Goal: Navigation & Orientation: Find specific page/section

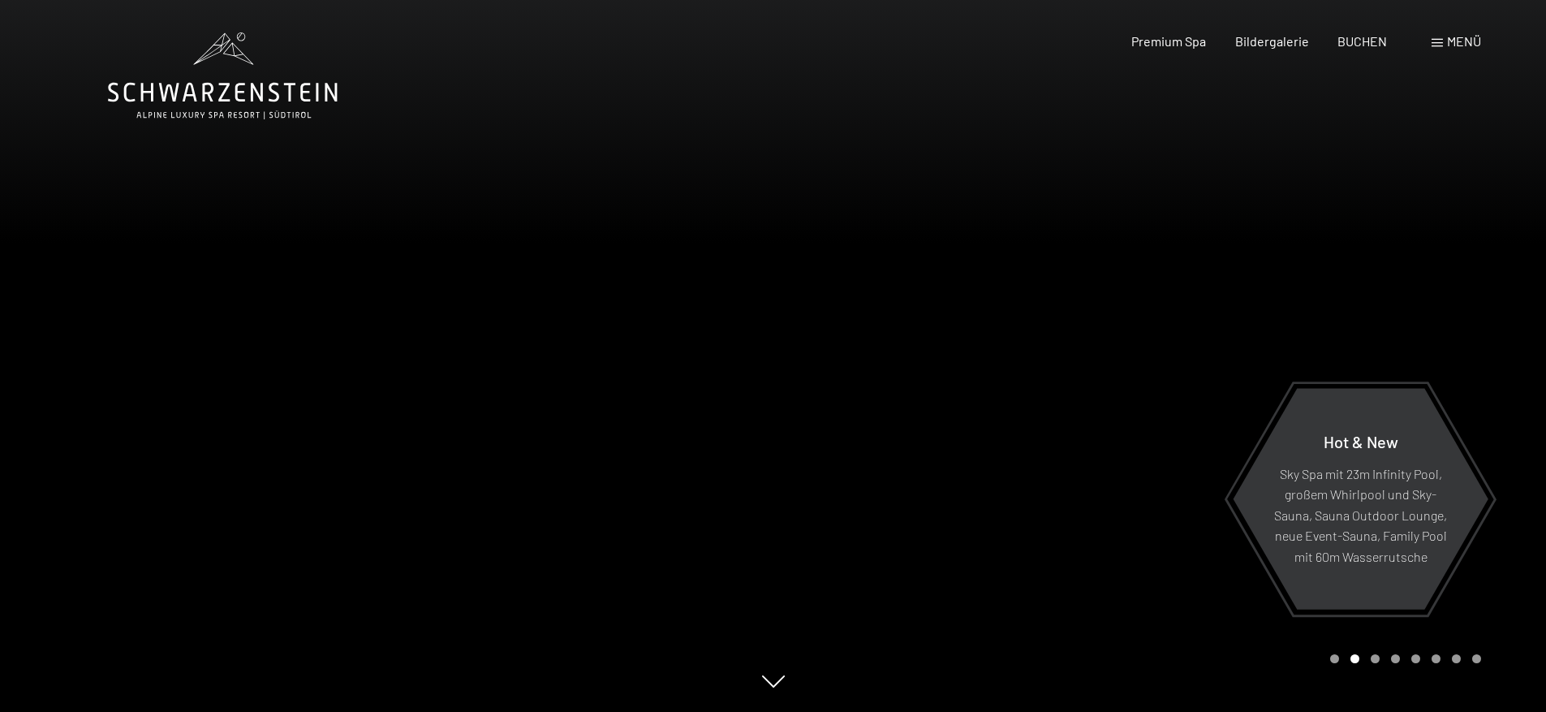
click at [1213, 655] on div at bounding box center [1159, 356] width 773 height 712
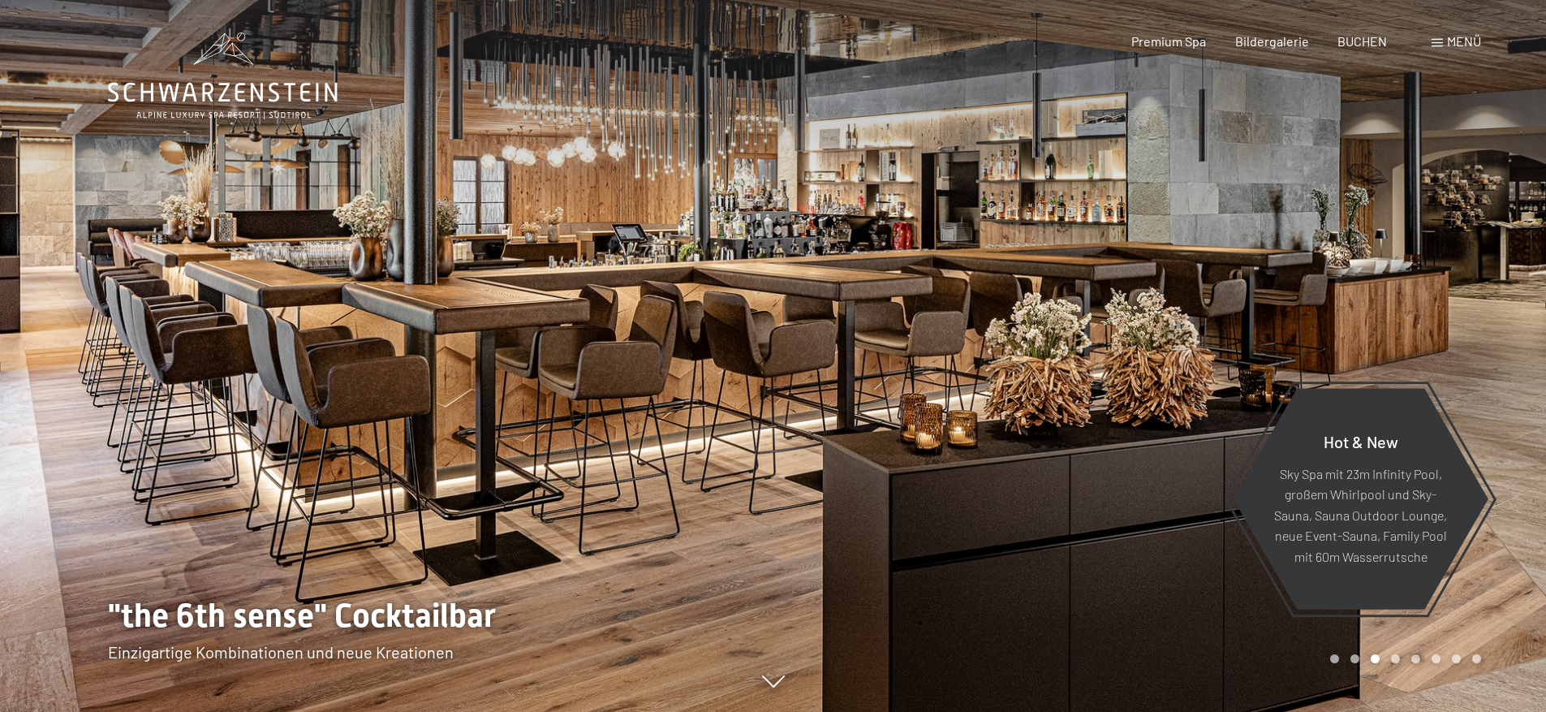
click at [1215, 654] on div at bounding box center [1159, 356] width 773 height 712
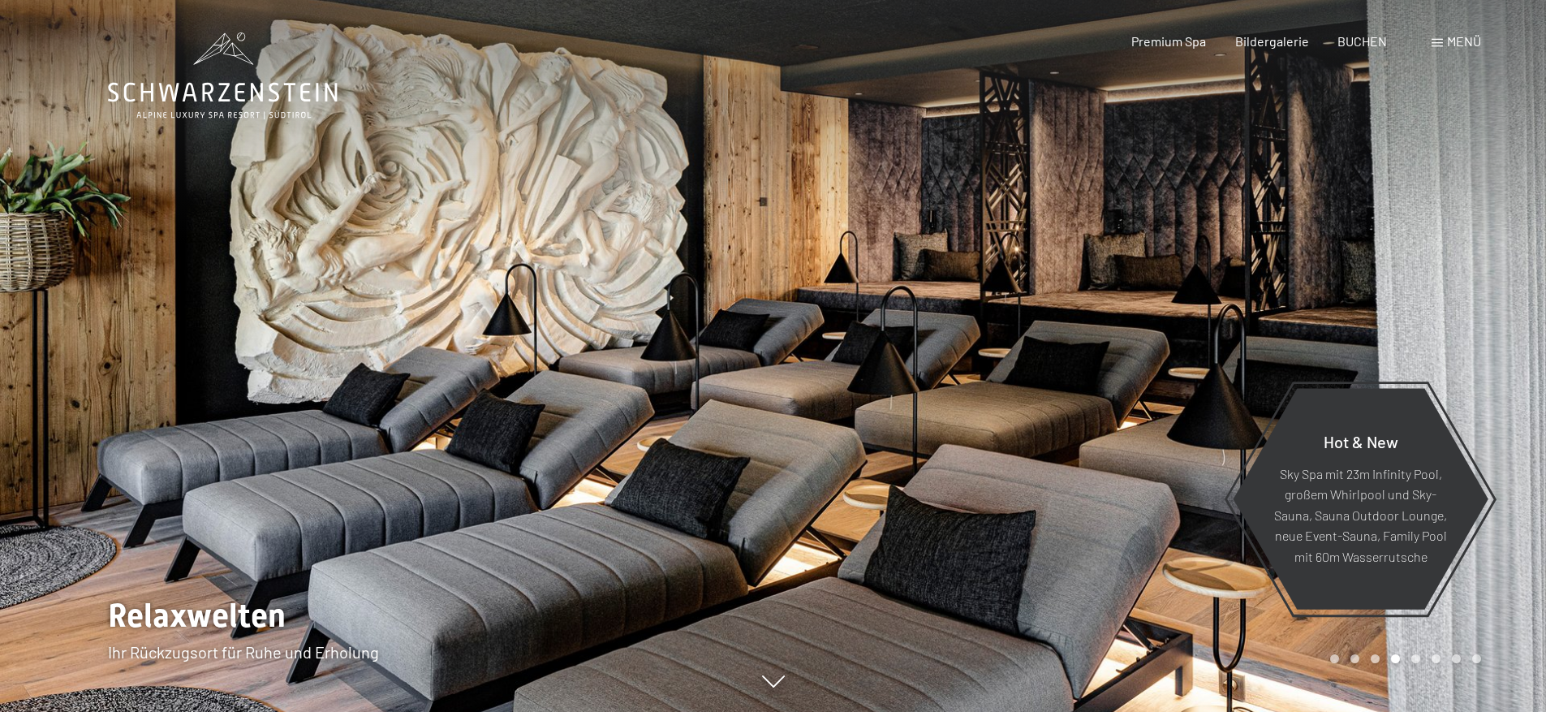
click at [1215, 654] on div at bounding box center [1159, 356] width 773 height 712
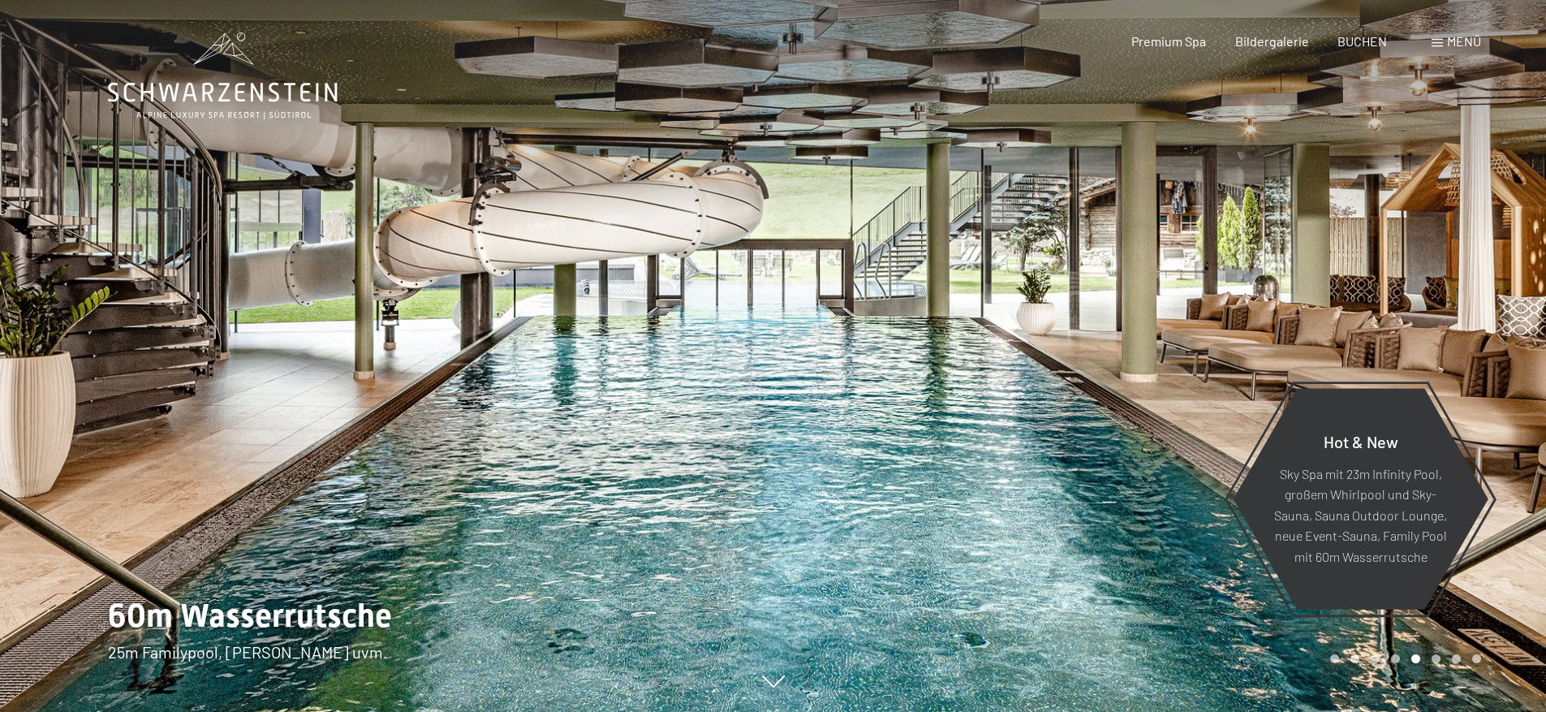
click at [1215, 654] on div at bounding box center [1159, 356] width 773 height 712
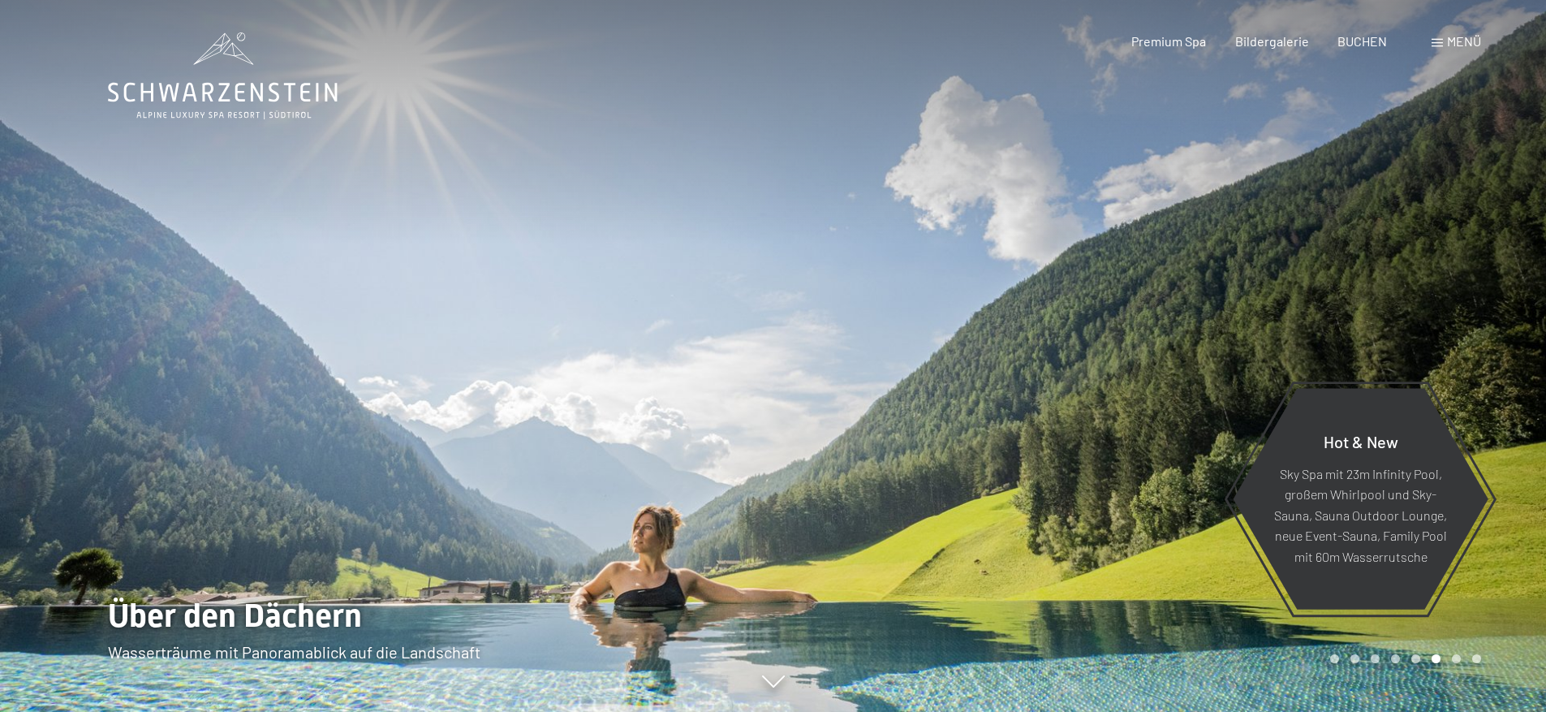
click at [1215, 654] on div at bounding box center [1159, 356] width 773 height 712
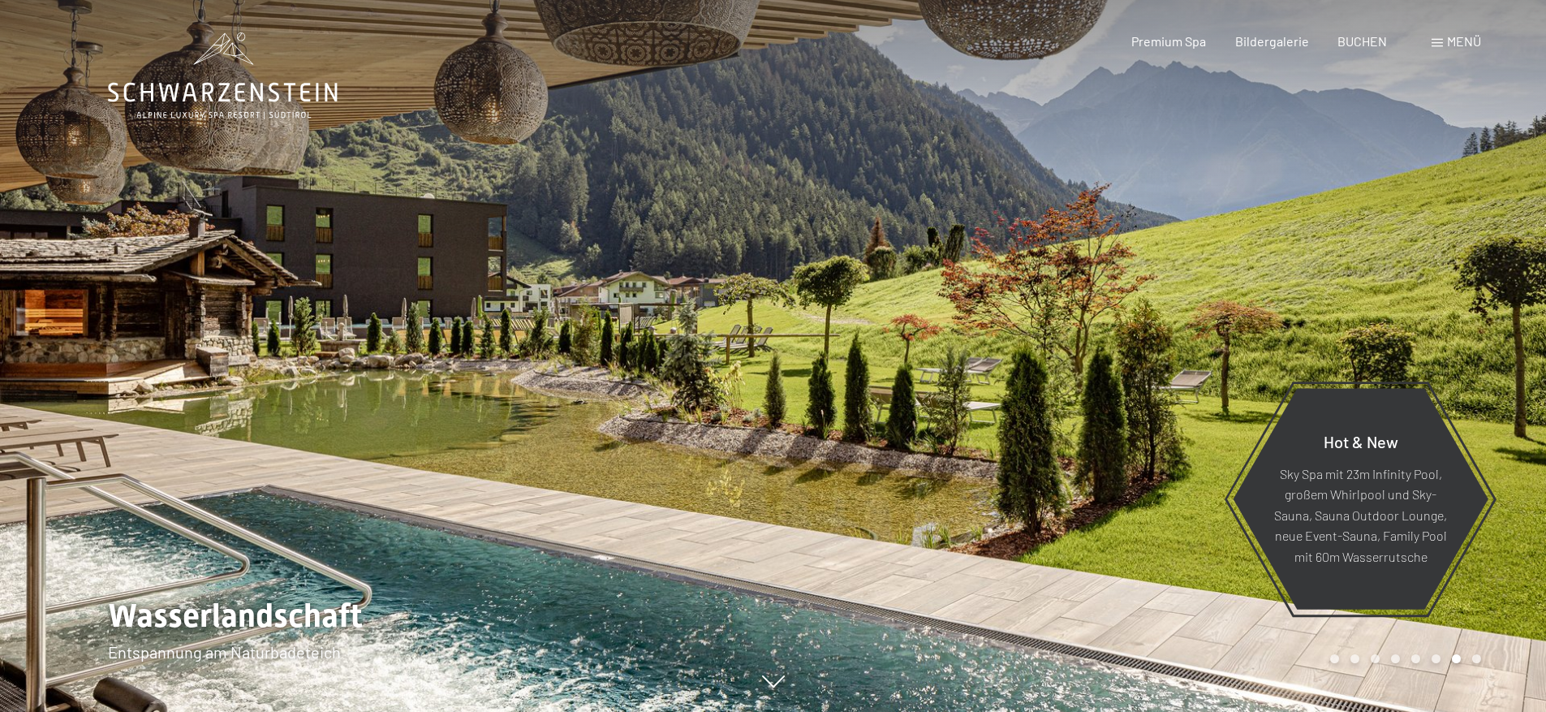
click at [1215, 654] on div at bounding box center [1159, 356] width 773 height 712
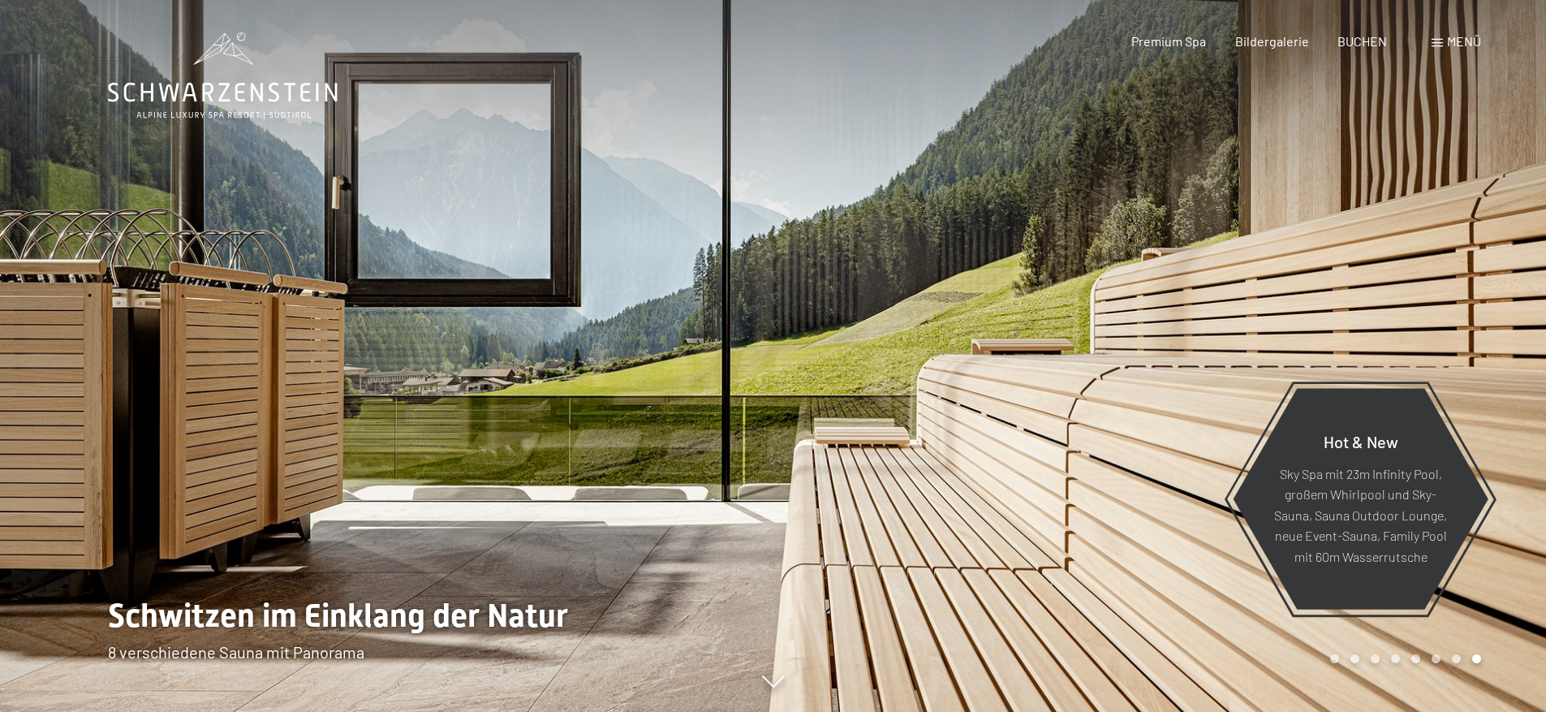
click at [1215, 654] on div at bounding box center [1159, 356] width 773 height 712
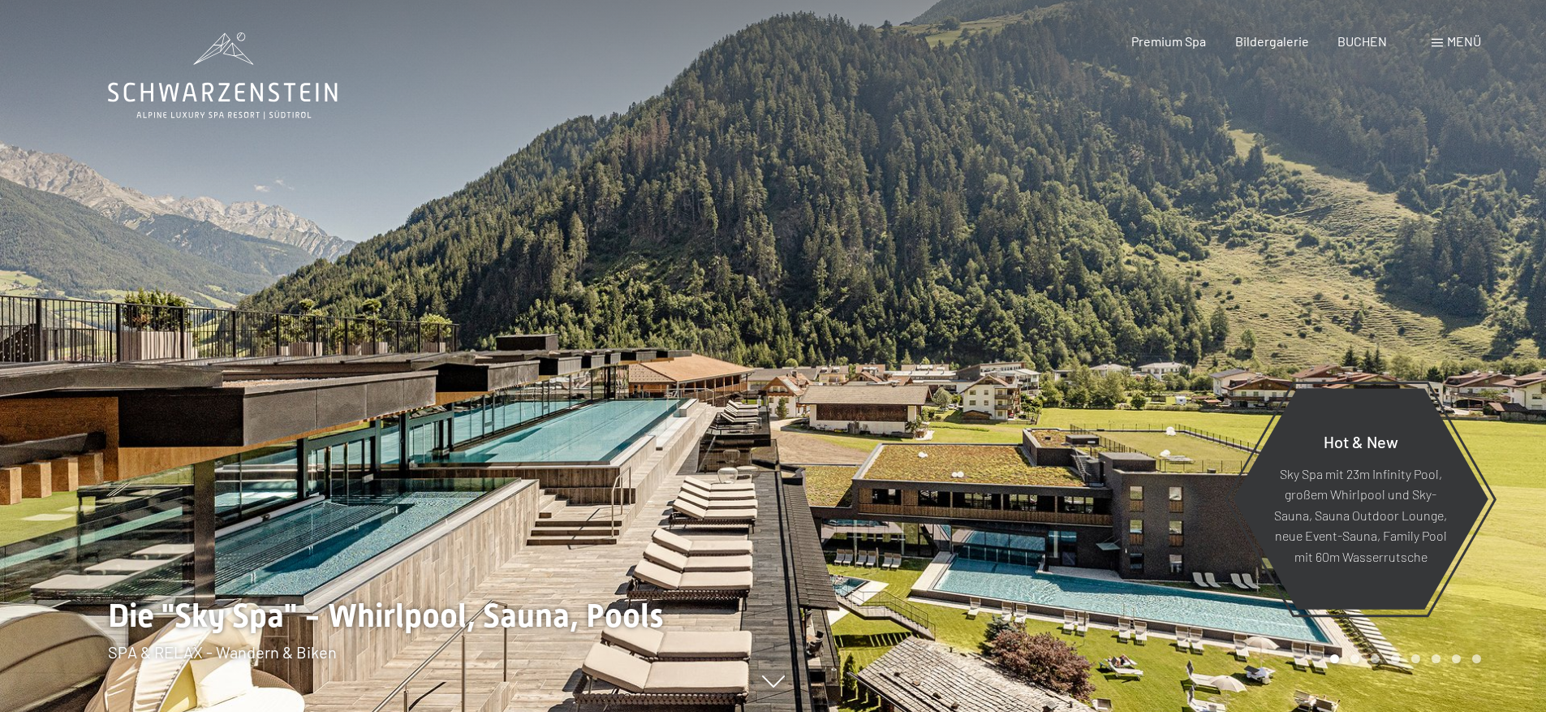
click at [1215, 654] on div at bounding box center [1159, 356] width 773 height 712
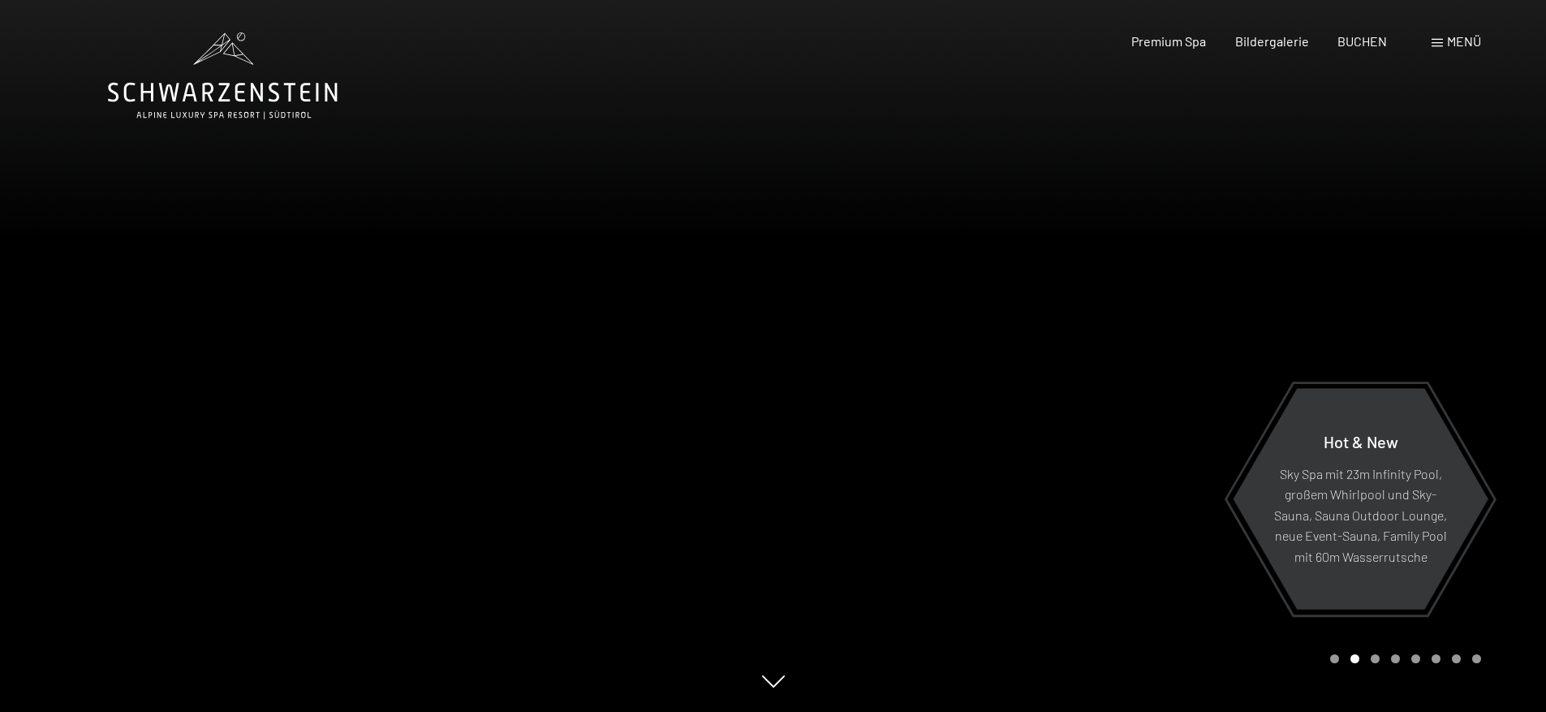
click at [1215, 654] on div at bounding box center [1159, 356] width 773 height 712
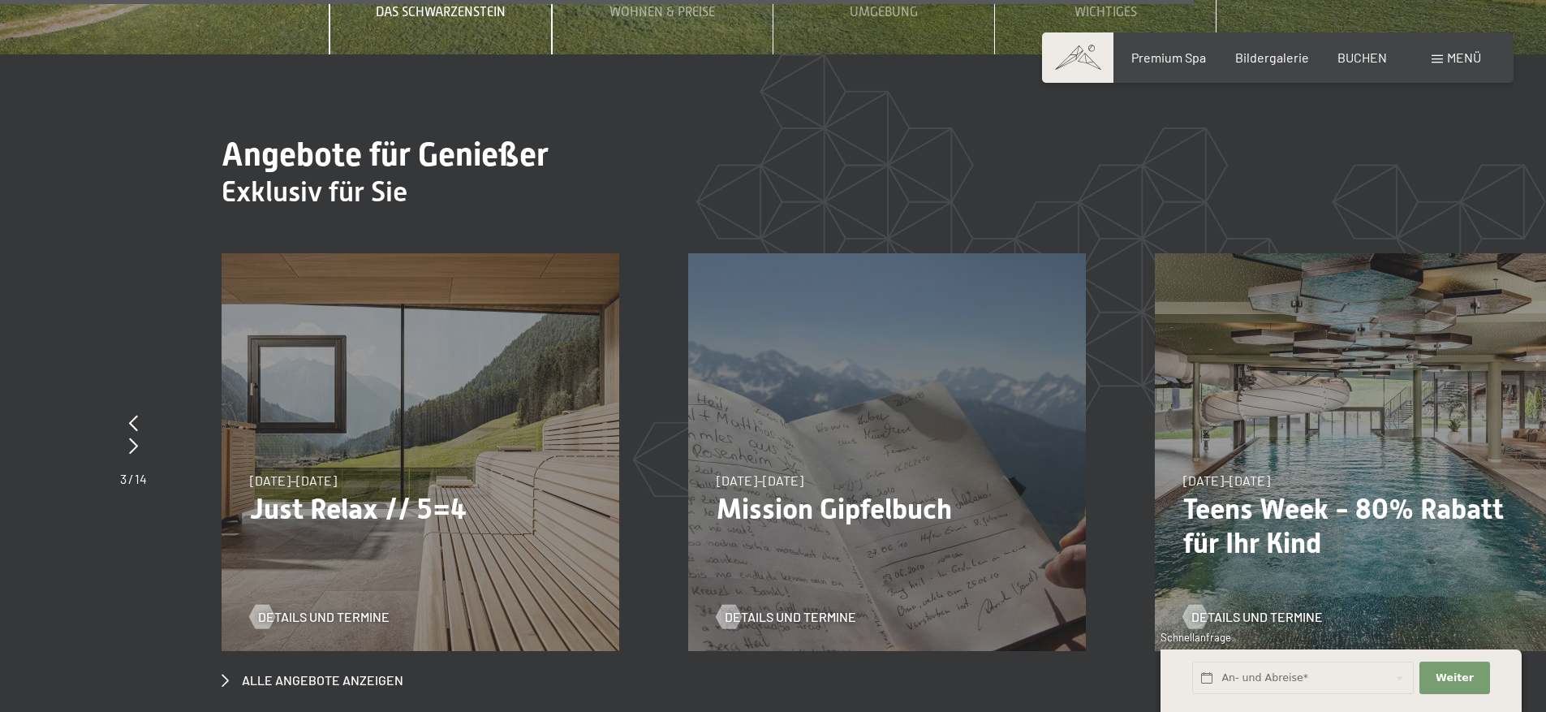
scroll to position [6329, 0]
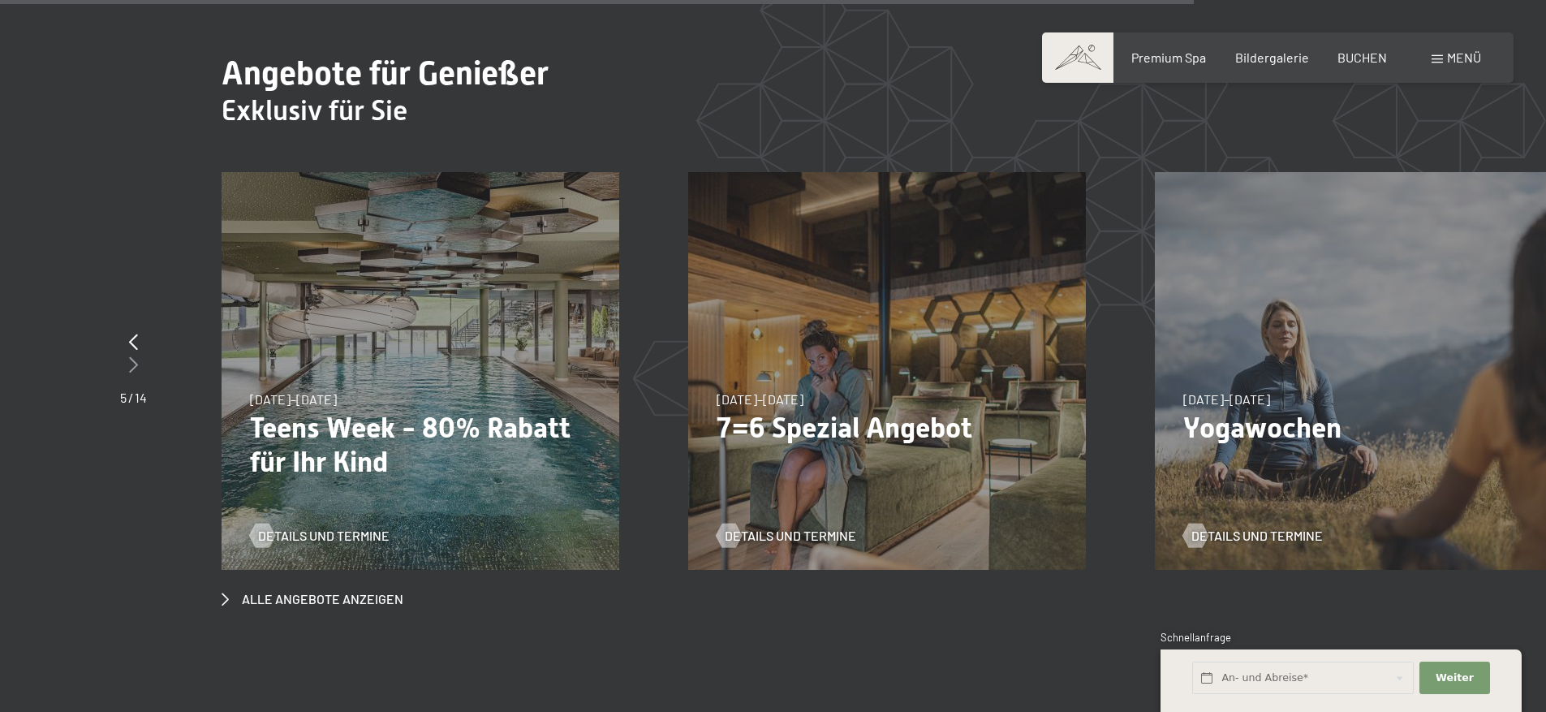
click at [133, 356] on icon at bounding box center [133, 364] width 9 height 16
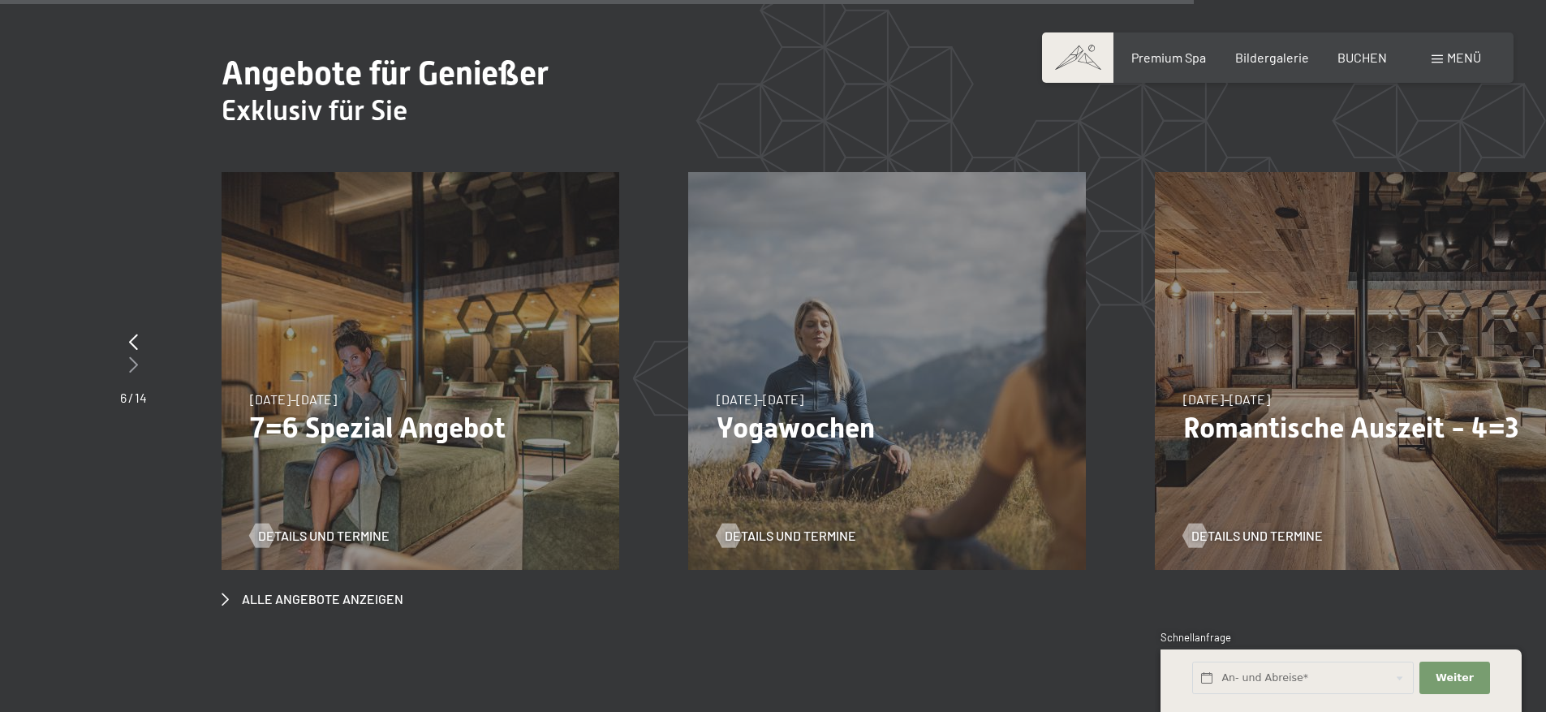
click at [133, 356] on icon at bounding box center [133, 364] width 9 height 16
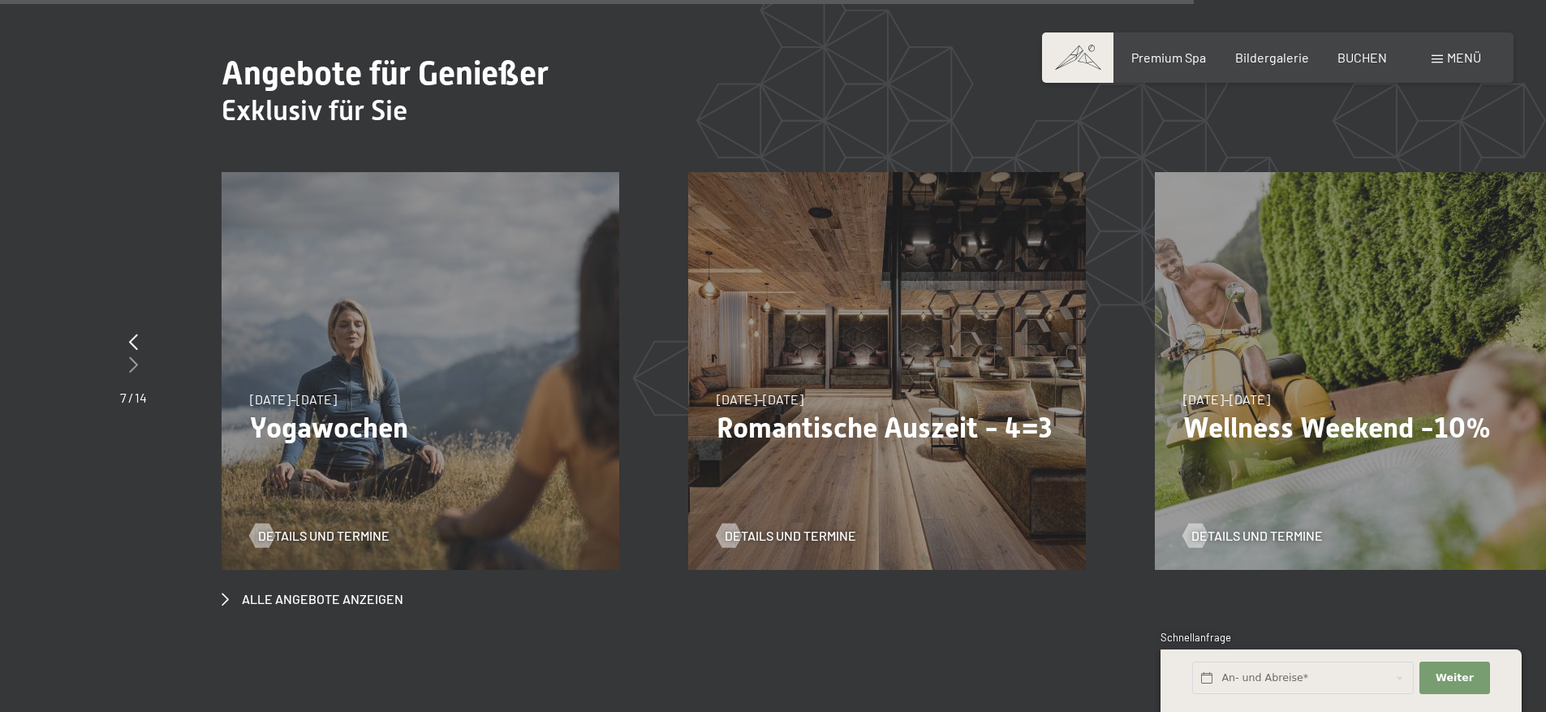
click at [133, 356] on icon at bounding box center [133, 364] width 9 height 16
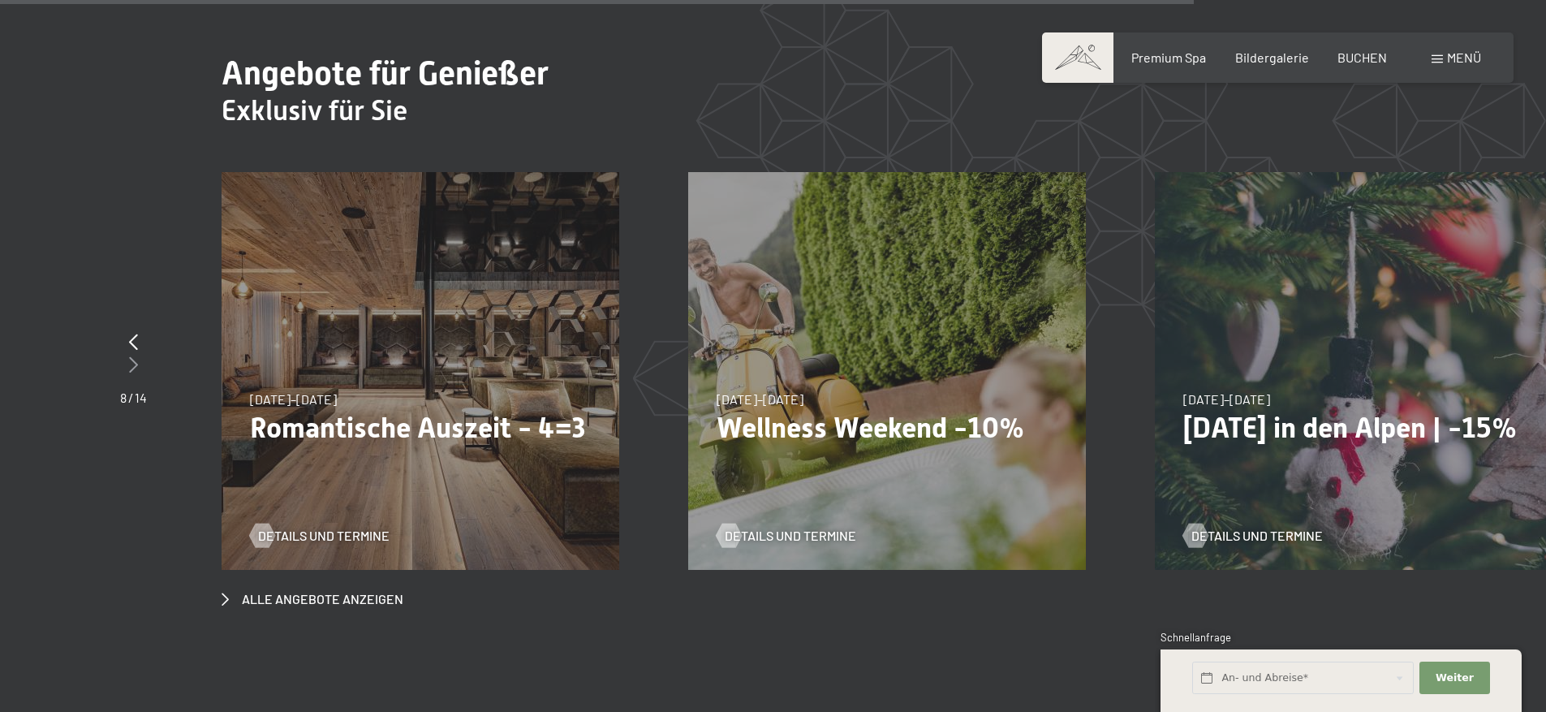
click at [133, 356] on icon at bounding box center [133, 364] width 9 height 16
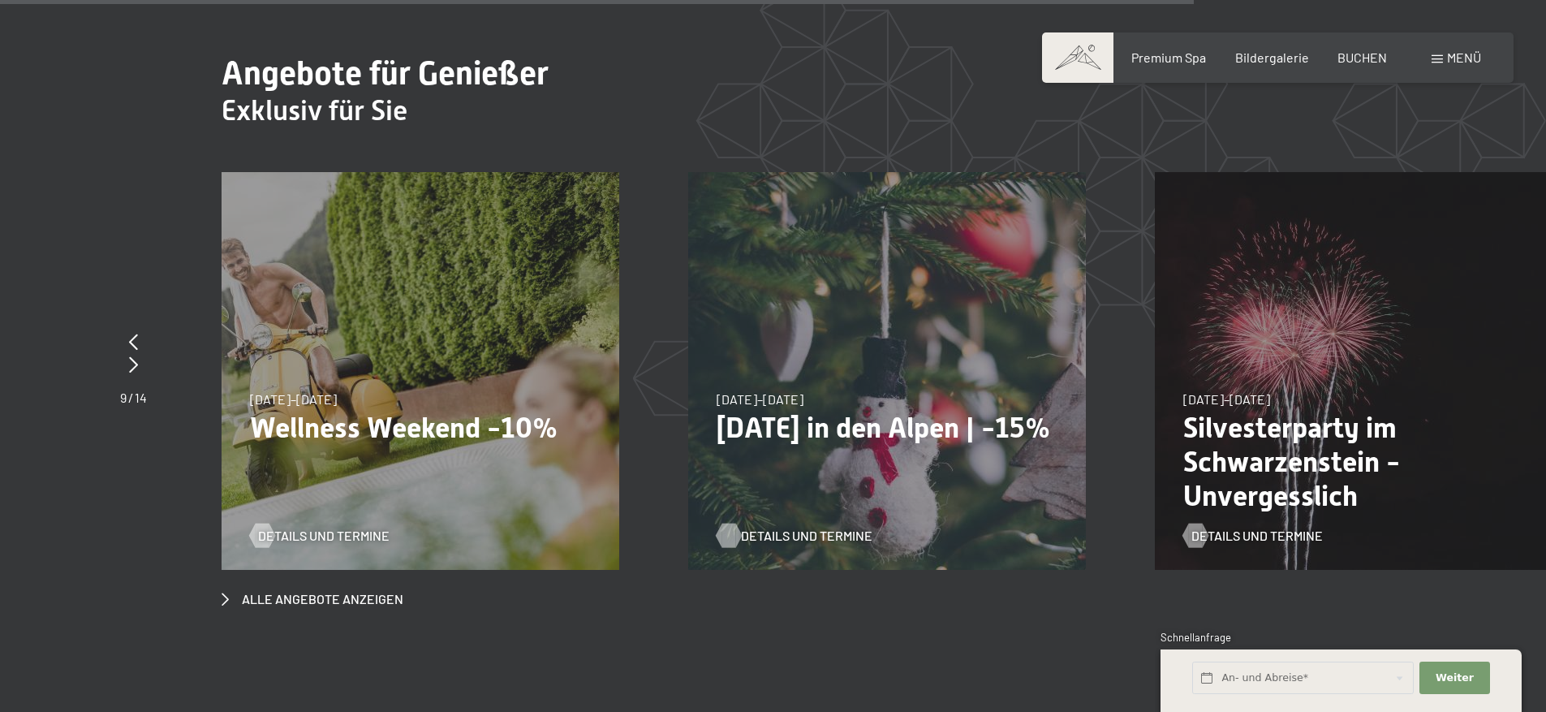
click at [752, 527] on span "Details und Termine" at bounding box center [806, 536] width 131 height 18
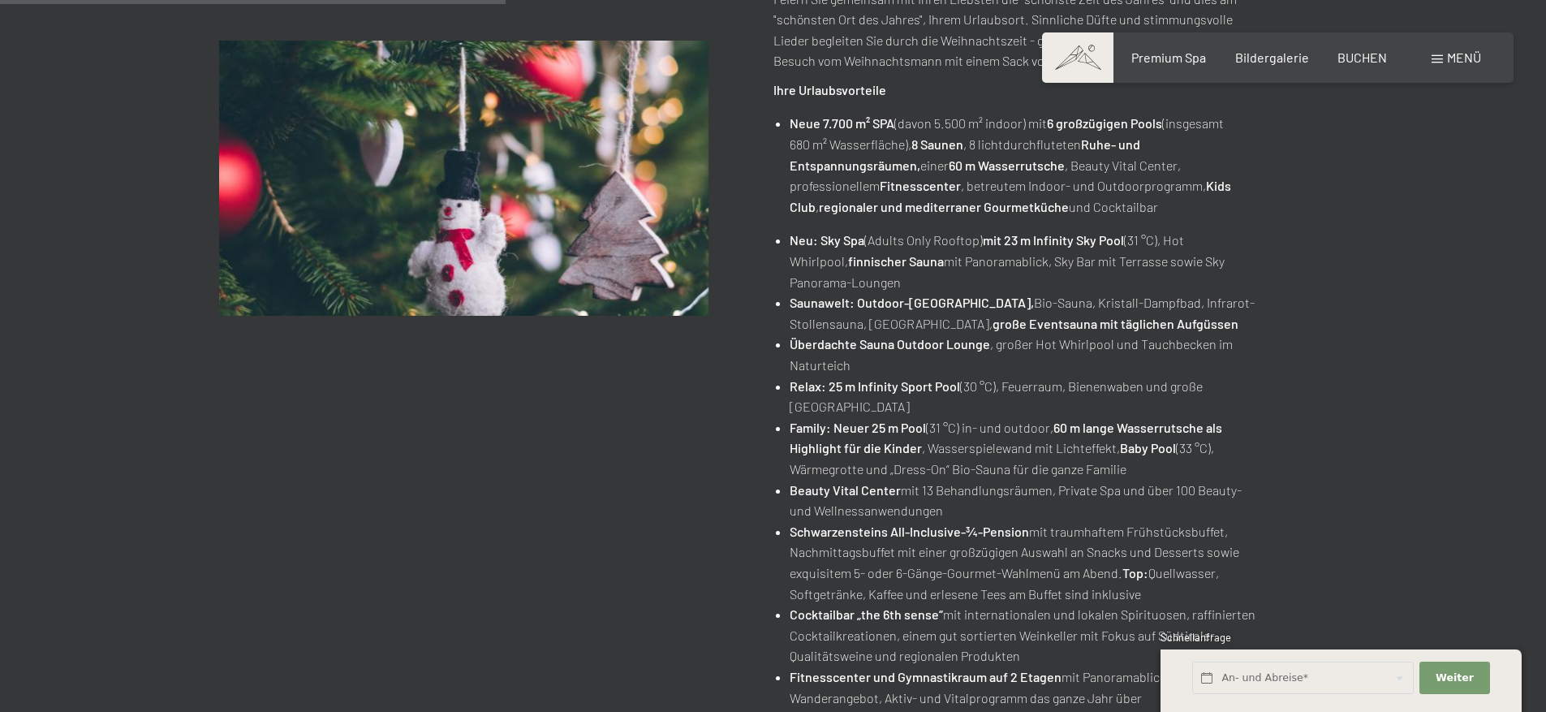
scroll to position [649, 0]
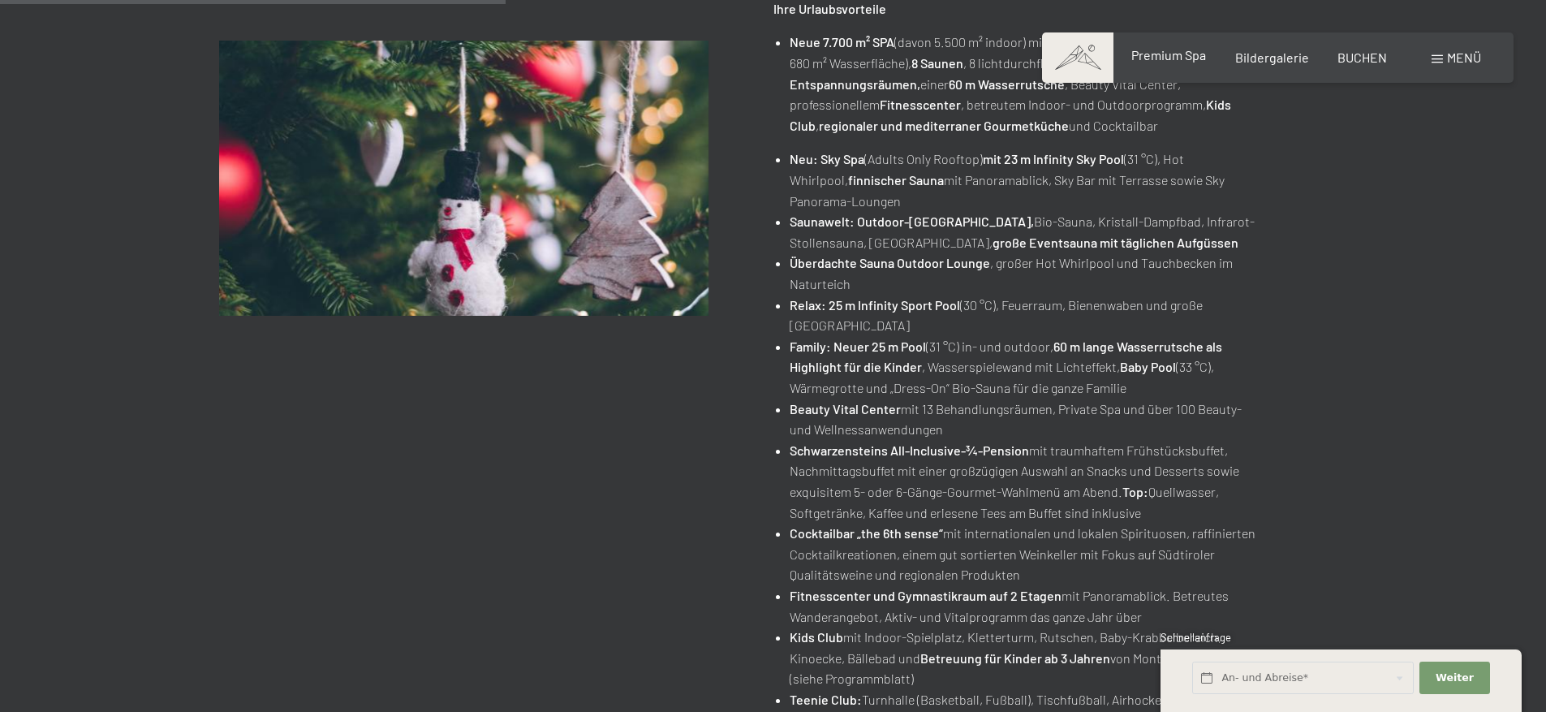
click at [1195, 53] on span "Premium Spa" at bounding box center [1168, 54] width 75 height 15
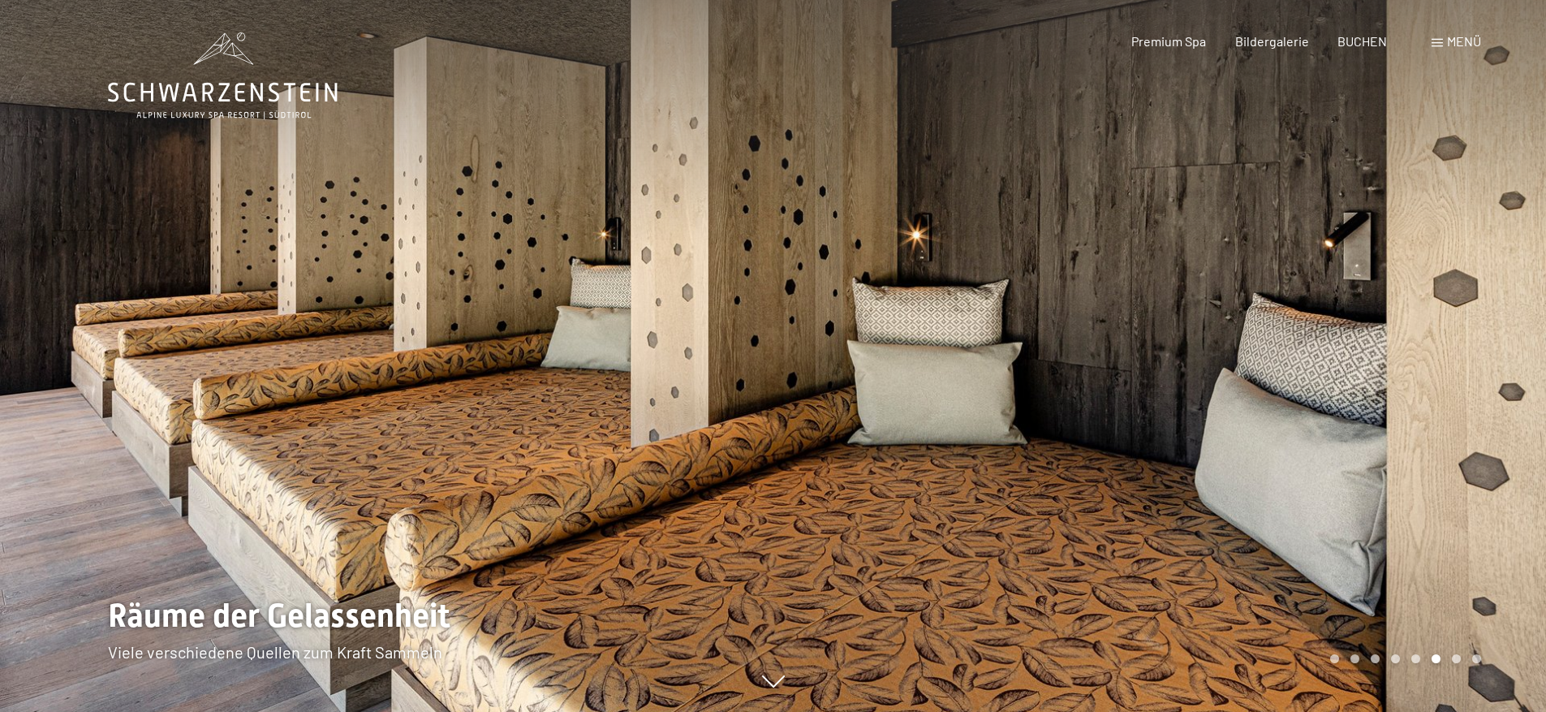
click at [1462, 617] on div at bounding box center [1159, 356] width 773 height 712
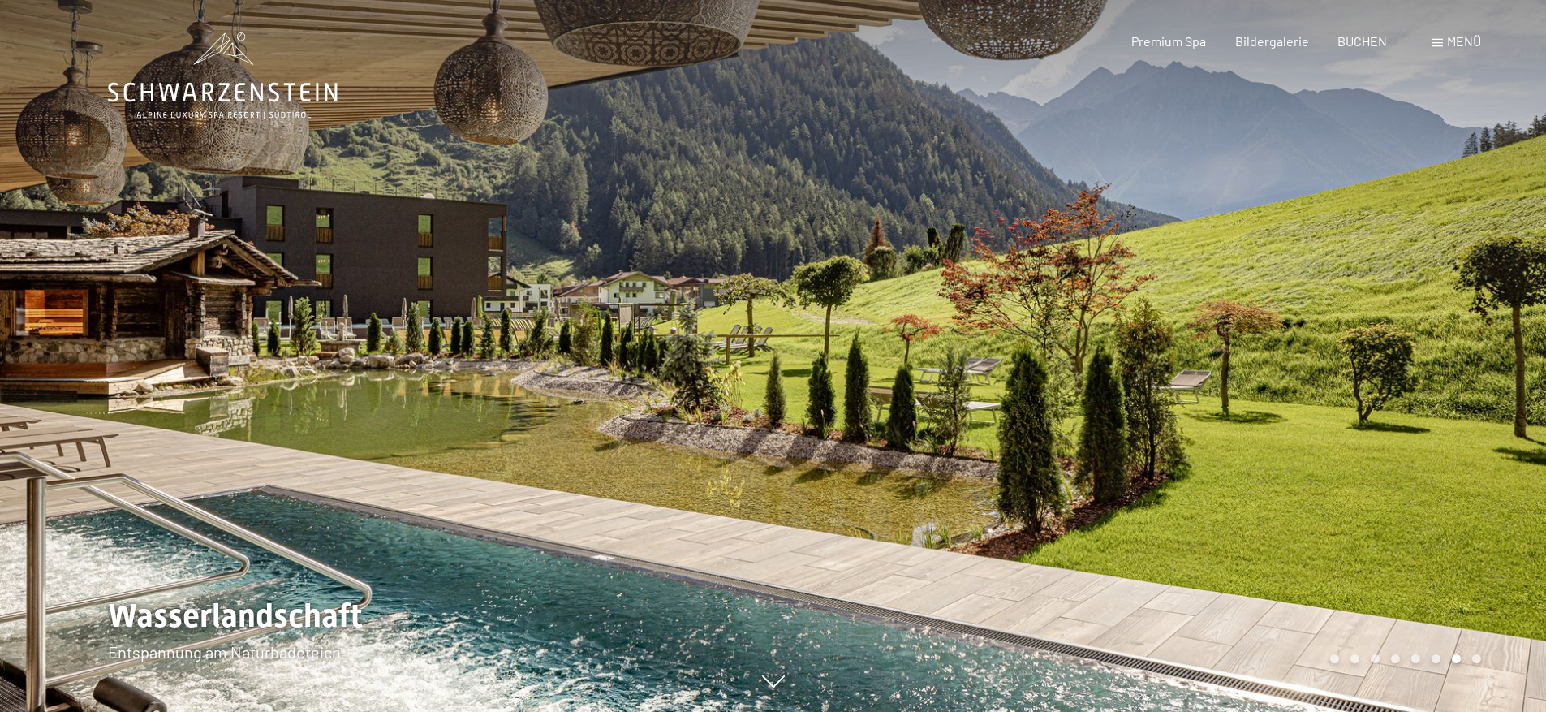
click at [1462, 617] on div at bounding box center [1159, 356] width 773 height 712
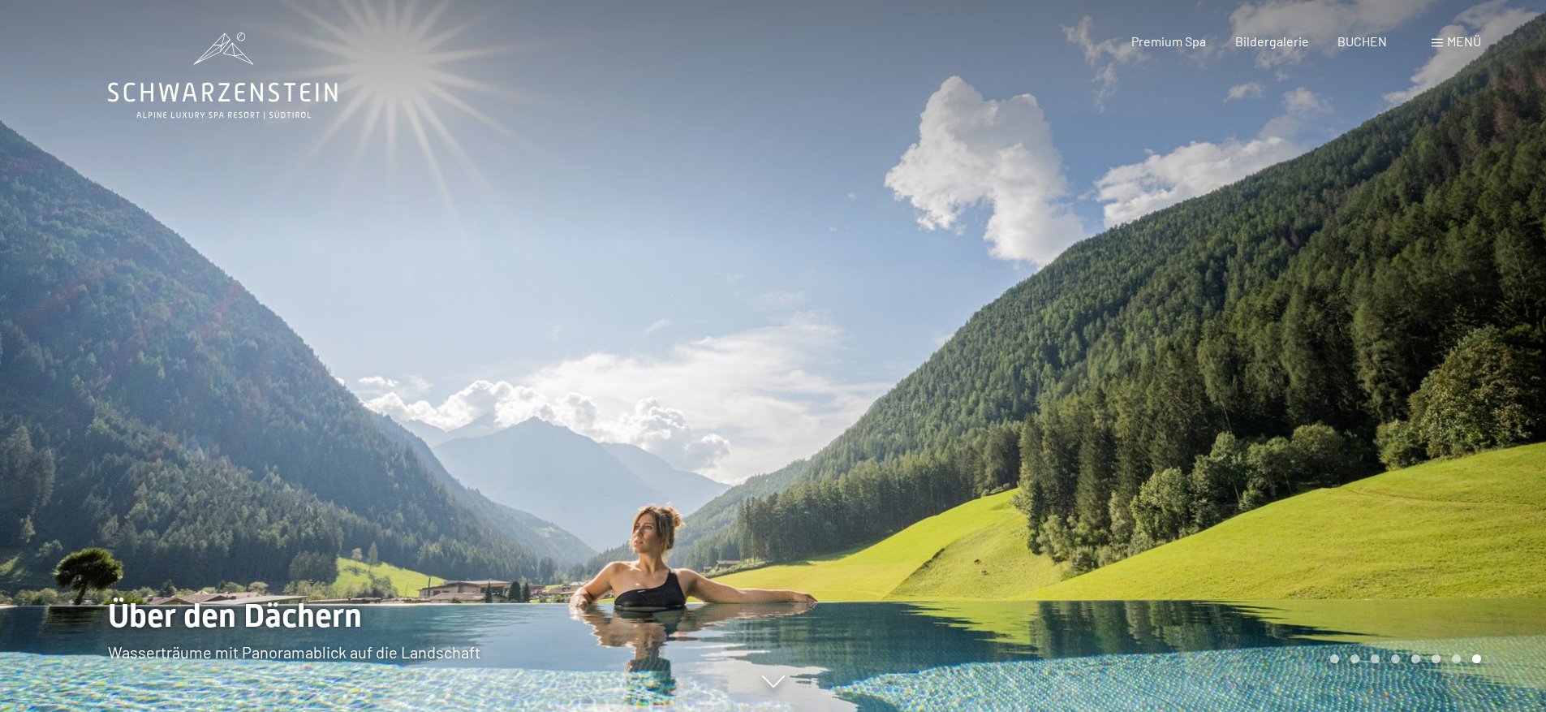
click at [1462, 617] on div at bounding box center [1159, 356] width 773 height 712
